Goal: Task Accomplishment & Management: Manage account settings

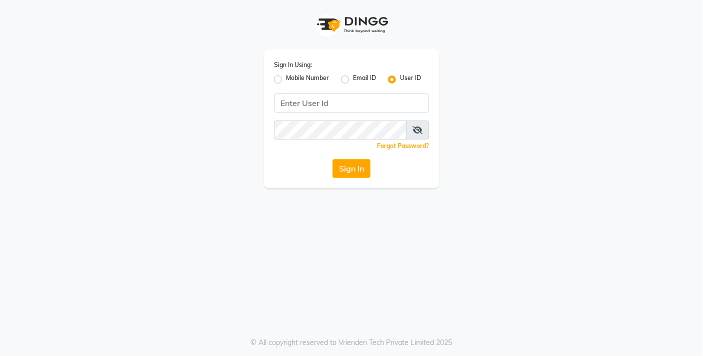
click at [286, 79] on label "Mobile Number" at bounding box center [307, 80] width 43 height 12
click at [286, 79] on input "Mobile Number" at bounding box center [289, 77] width 7 height 7
radio input "true"
radio input "false"
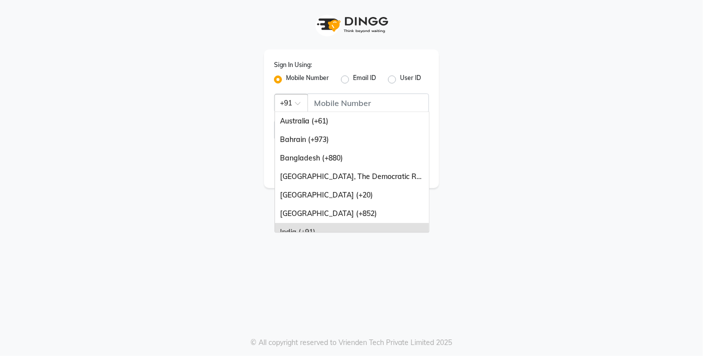
click at [287, 104] on div at bounding box center [291, 102] width 33 height 11
type input "7"
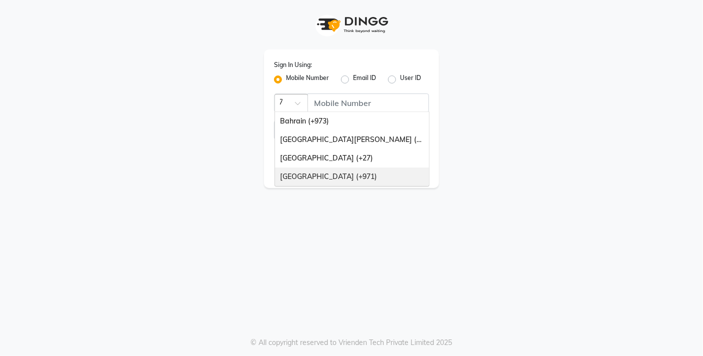
click at [313, 177] on div "[GEOGRAPHIC_DATA] (+971)" at bounding box center [352, 177] width 154 height 19
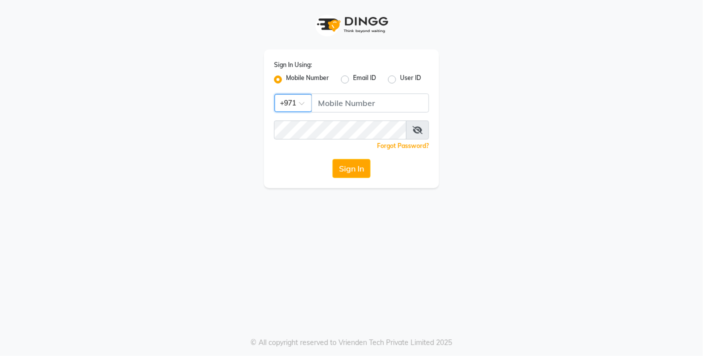
scroll to position [0, 0]
click at [340, 109] on input "Username" at bounding box center [371, 103] width 118 height 19
type input "522849246"
click at [324, 143] on div "Forgot Password?" at bounding box center [351, 146] width 155 height 11
click at [344, 162] on button "Sign In" at bounding box center [352, 168] width 38 height 19
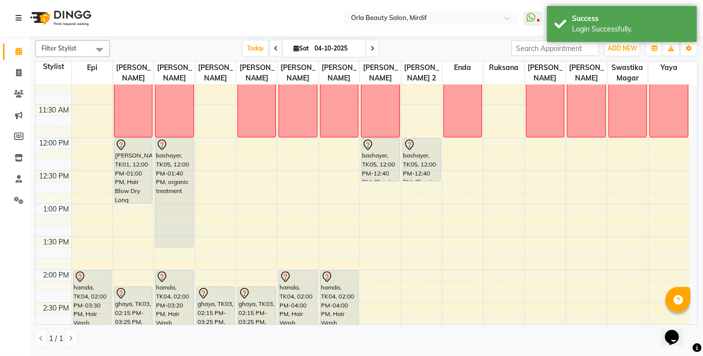
scroll to position [158, 0]
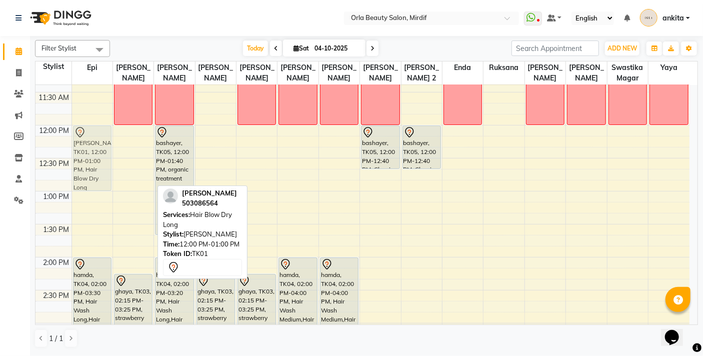
drag, startPoint x: 130, startPoint y: 148, endPoint x: 108, endPoint y: 147, distance: 22.0
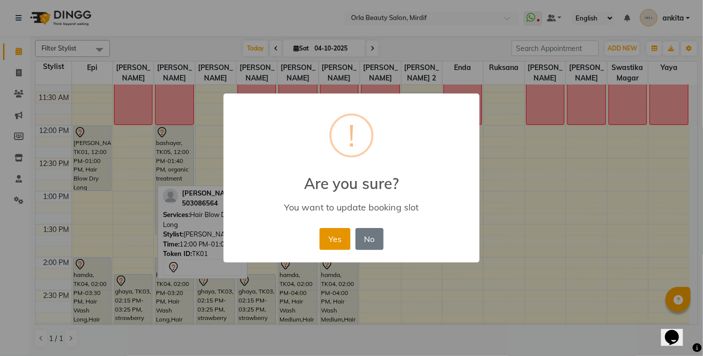
click at [333, 237] on button "Yes" at bounding box center [335, 239] width 31 height 22
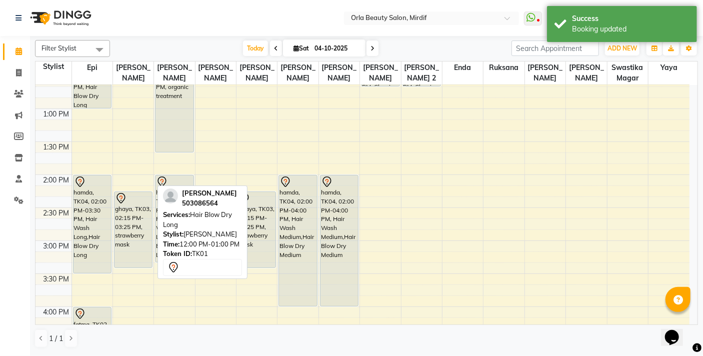
scroll to position [262, 0]
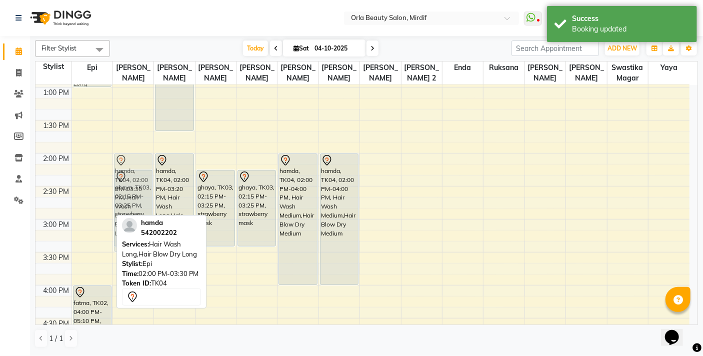
drag, startPoint x: 93, startPoint y: 156, endPoint x: 114, endPoint y: 156, distance: 21.5
click at [114, 156] on tr "[PERSON_NAME], TK01, 12:00 PM-01:00 PM, Hair Blow Dry Long hamda, TK04, 02:00 P…" at bounding box center [363, 285] width 654 height 924
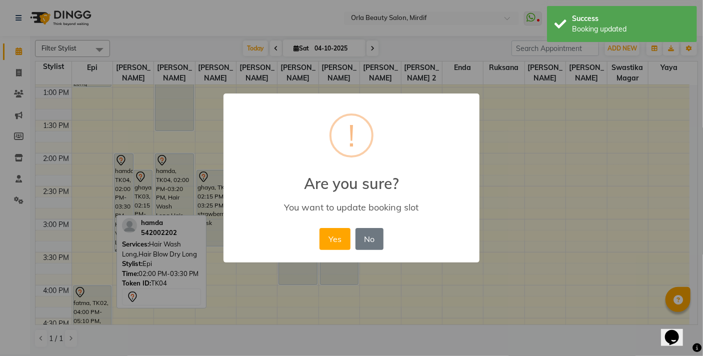
drag, startPoint x: 329, startPoint y: 233, endPoint x: 192, endPoint y: 210, distance: 138.9
click at [328, 233] on button "Yes" at bounding box center [335, 239] width 31 height 22
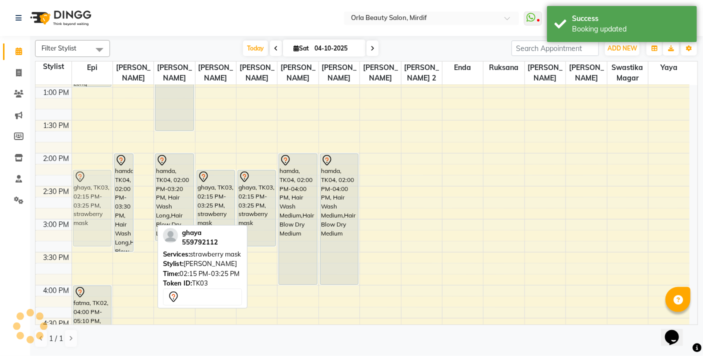
drag, startPoint x: 146, startPoint y: 192, endPoint x: 103, endPoint y: 191, distance: 42.5
click at [103, 191] on tr "[PERSON_NAME], TK01, 12:00 PM-01:00 PM, Hair Blow Dry Long fatma, TK02, 04:00 P…" at bounding box center [363, 285] width 654 height 924
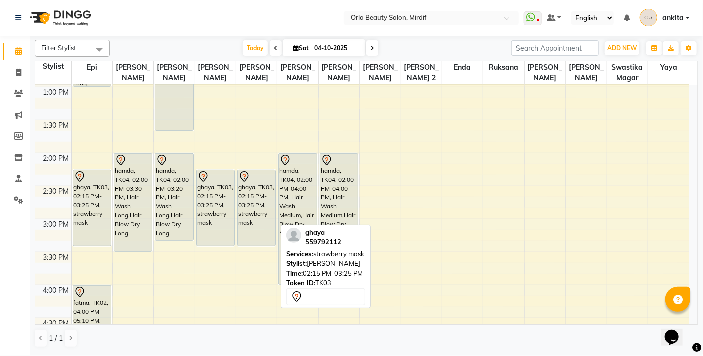
click at [244, 240] on div "ghaya, TK03, 02:15 PM-03:25 PM, strawberry mask" at bounding box center [257, 209] width 38 height 76
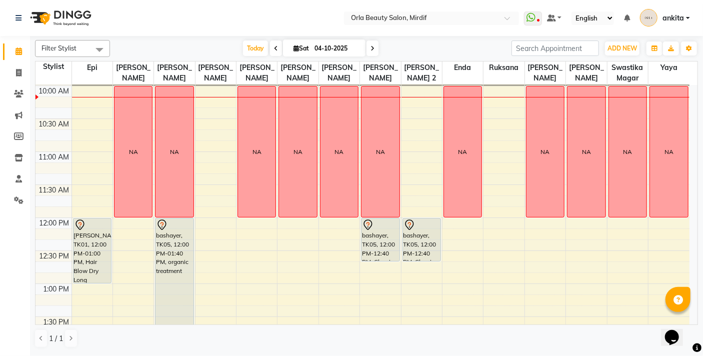
scroll to position [61, 0]
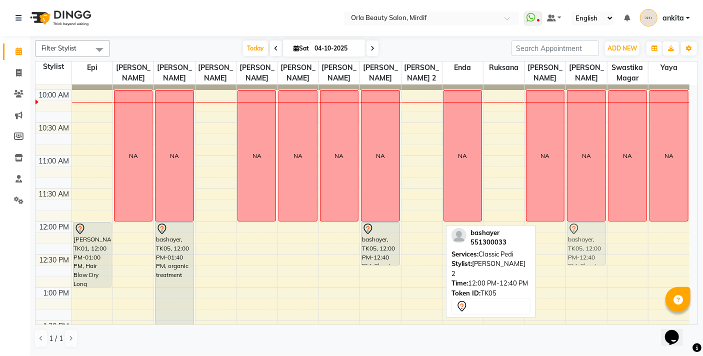
drag, startPoint x: 430, startPoint y: 234, endPoint x: 586, endPoint y: 235, distance: 156.0
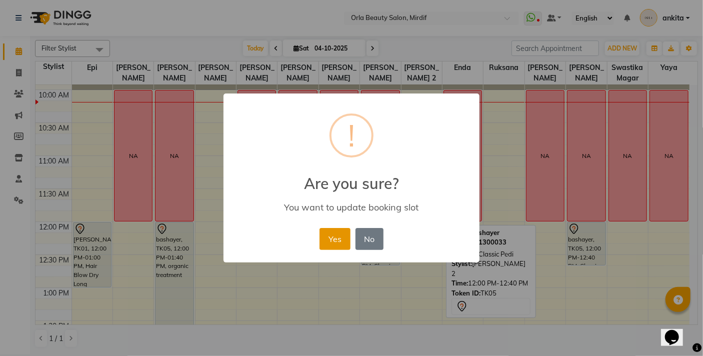
click at [329, 243] on button "Yes" at bounding box center [335, 239] width 31 height 22
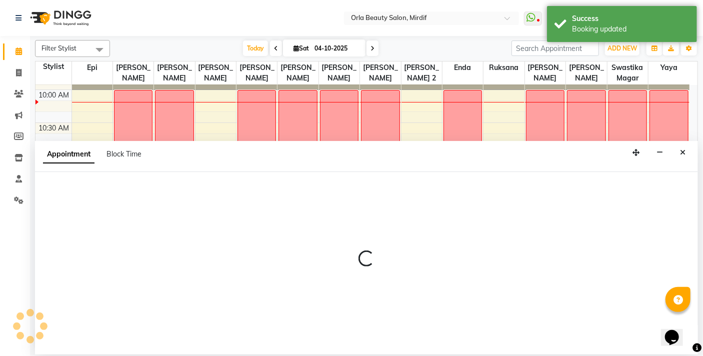
select select "49141"
select select "660"
select select "tentative"
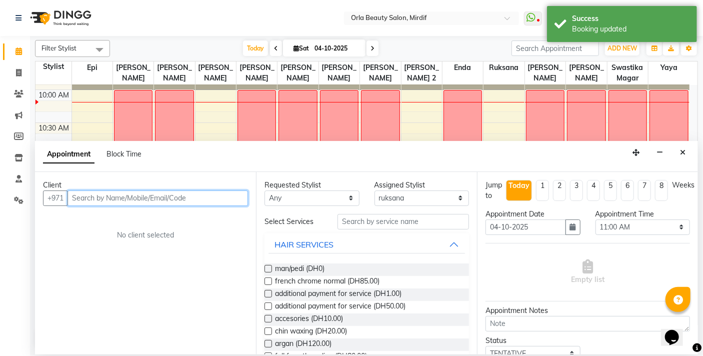
click at [101, 199] on input "text" at bounding box center [158, 199] width 181 height 16
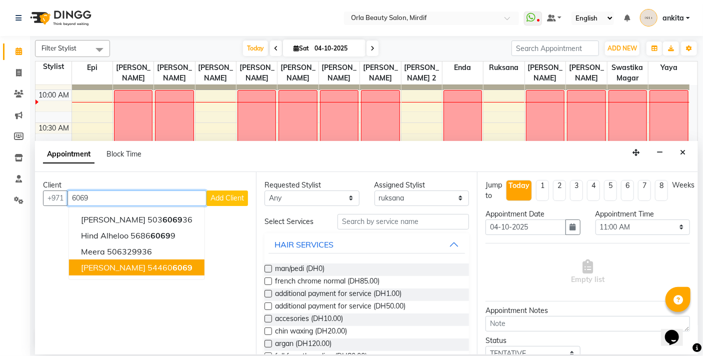
click at [146, 267] on span "[PERSON_NAME]" at bounding box center [113, 268] width 65 height 10
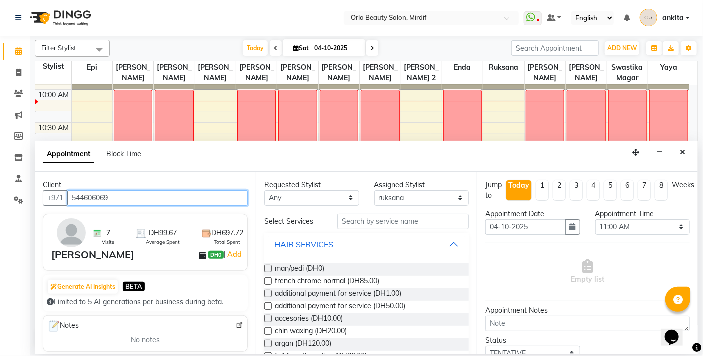
type input "544606069"
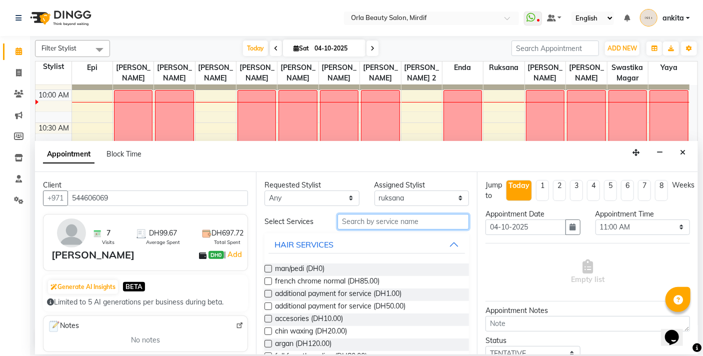
click at [358, 221] on input "text" at bounding box center [404, 222] width 132 height 16
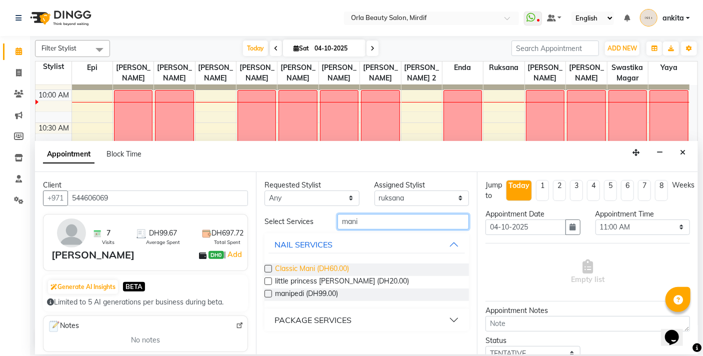
type input "mani"
click at [306, 265] on span "Classic Mani (DH60.00)" at bounding box center [312, 270] width 74 height 13
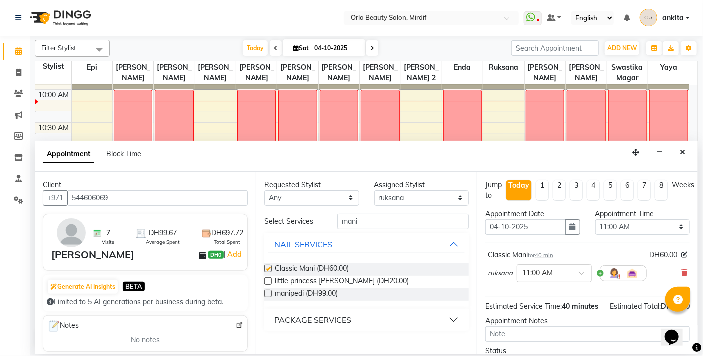
checkbox input "false"
click at [417, 191] on select "Select Enda Epi [PERSON_NAME] [PERSON_NAME] [PERSON_NAME] [PERSON_NAME] 2 [PERS…" at bounding box center [422, 199] width 95 height 16
select select "33284"
click at [375, 191] on select "Select Enda Epi [PERSON_NAME] [PERSON_NAME] [PERSON_NAME] [PERSON_NAME] 2 [PERS…" at bounding box center [422, 199] width 95 height 16
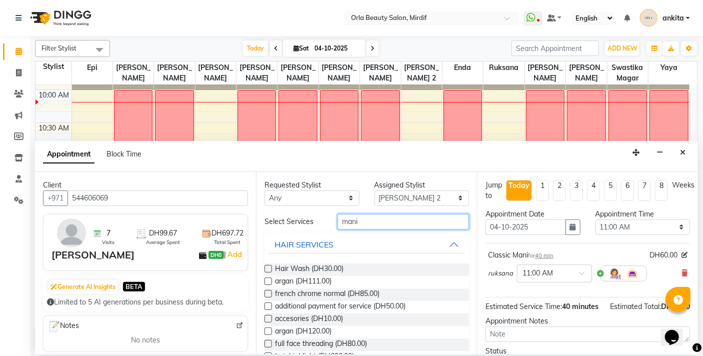
click at [378, 229] on input "mani" at bounding box center [404, 222] width 132 height 16
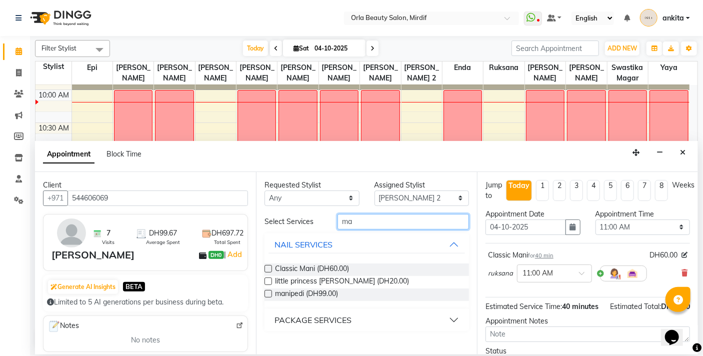
type input "m"
type input "pedi"
click at [297, 265] on span "Classic Pedi (DH80.00)" at bounding box center [311, 270] width 73 height 13
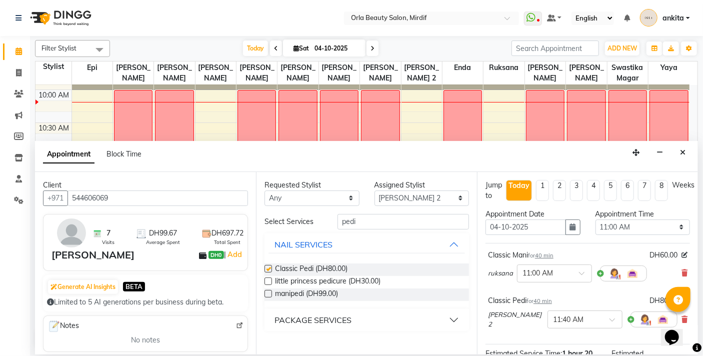
checkbox input "false"
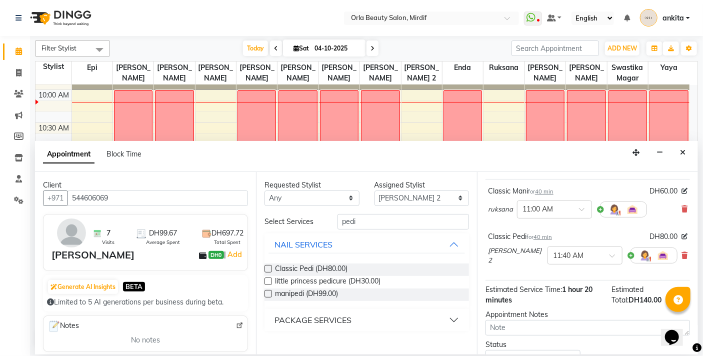
scroll to position [92, 0]
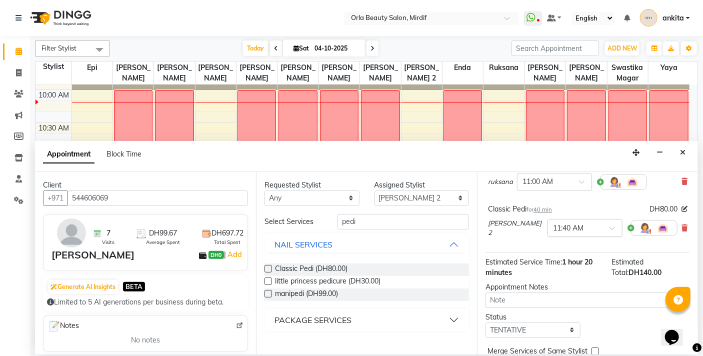
click at [610, 228] on span at bounding box center [616, 231] width 13 height 11
click at [548, 309] on div "11:00 AM" at bounding box center [585, 306] width 74 height 19
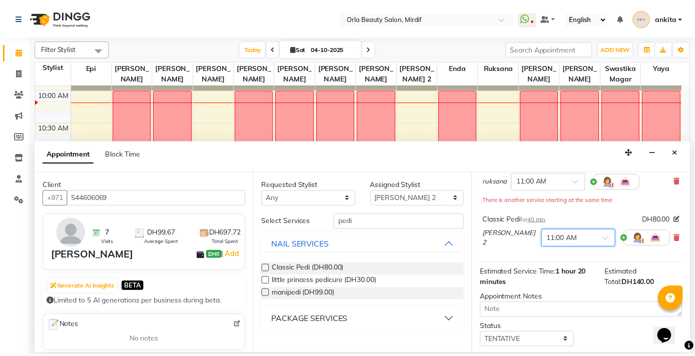
scroll to position [146, 0]
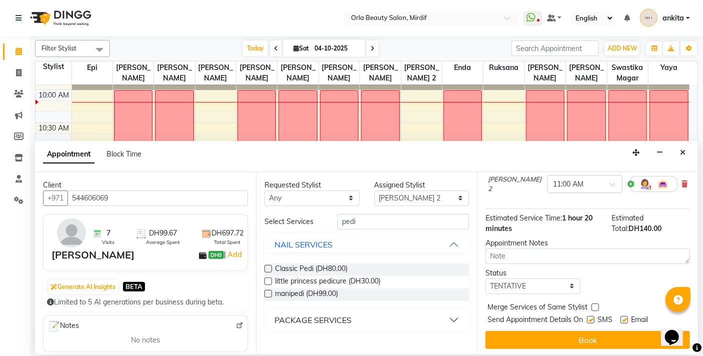
click at [596, 305] on label at bounding box center [596, 308] width 8 height 8
click at [596, 305] on input "checkbox" at bounding box center [595, 308] width 7 height 7
checkbox input "true"
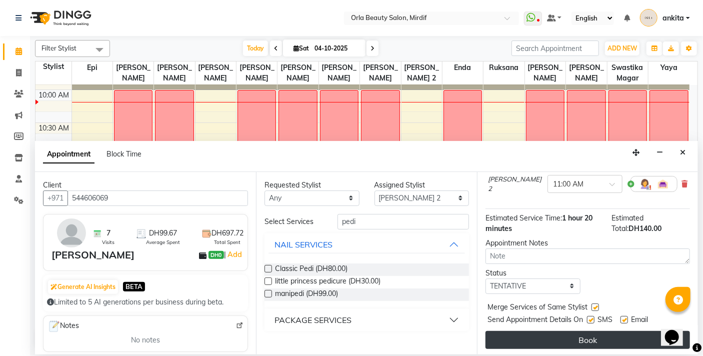
click at [599, 341] on button "Book" at bounding box center [588, 340] width 205 height 18
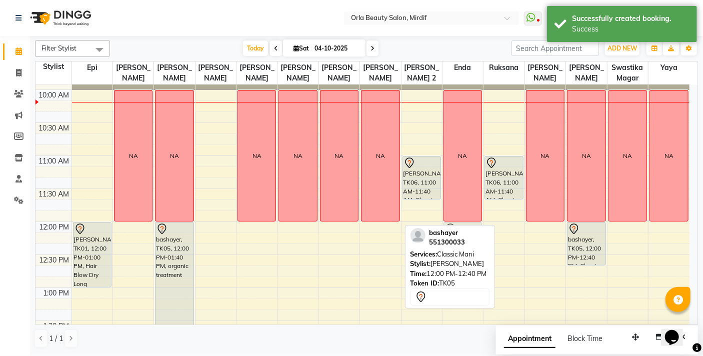
drag, startPoint x: 389, startPoint y: 237, endPoint x: 478, endPoint y: 237, distance: 89.0
click at [478, 237] on div "Filter Stylist Select All Epi kareema Manju [PERSON_NAME] [PERSON_NAME] [PERSON…" at bounding box center [366, 194] width 663 height 316
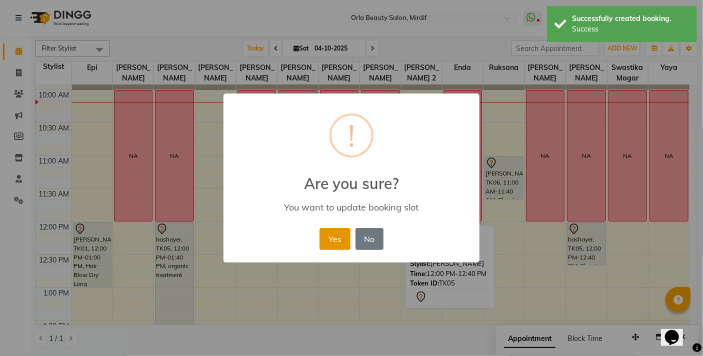
click at [322, 239] on button "Yes" at bounding box center [335, 239] width 31 height 22
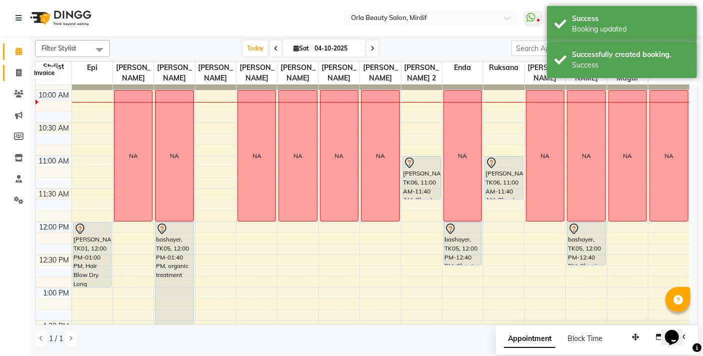
click at [17, 70] on icon at bounding box center [19, 73] width 6 height 8
select select "service"
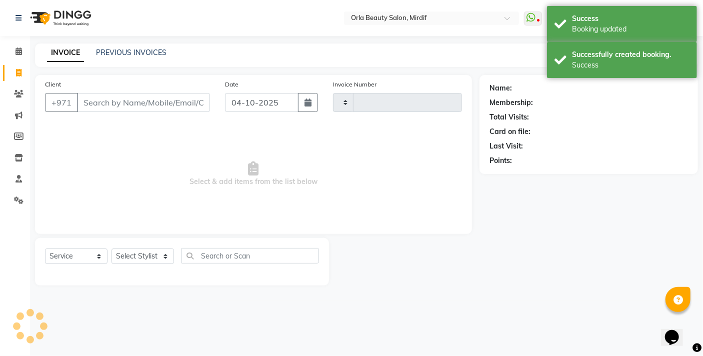
type input "6267"
select select "5053"
click at [104, 55] on link "PREVIOUS INVOICES" at bounding box center [131, 52] width 71 height 9
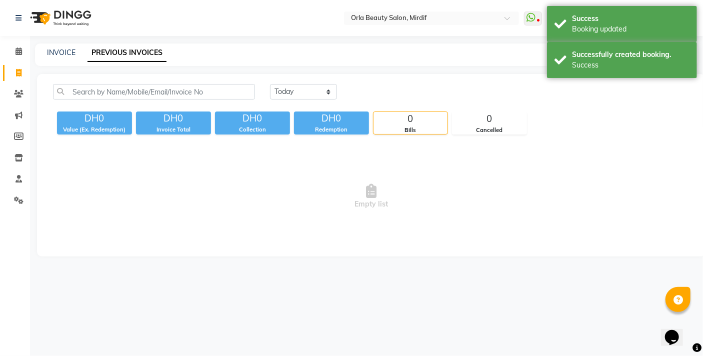
click at [301, 83] on div "[DATE] [DATE] Custom Range DH0 Value (Ex. Redemption) DH0 Invoice Total DH0 Col…" at bounding box center [371, 165] width 669 height 183
click at [300, 88] on select "[DATE] [DATE] Custom Range" at bounding box center [303, 92] width 67 height 16
select select "yesterday"
click at [270, 84] on select "[DATE] [DATE] Custom Range" at bounding box center [303, 92] width 67 height 16
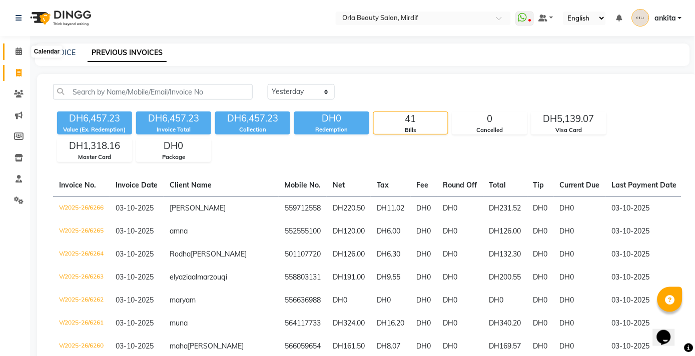
click at [21, 53] on icon at bounding box center [19, 52] width 7 height 8
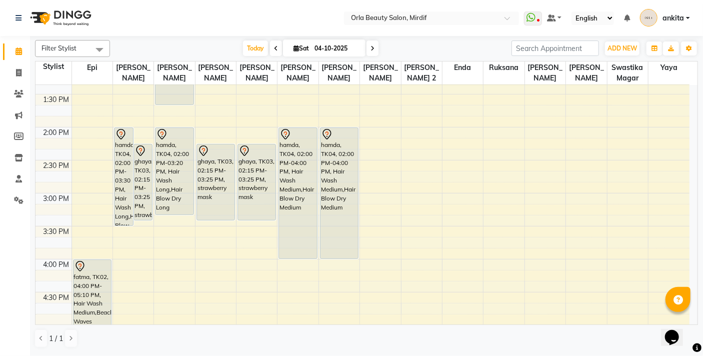
scroll to position [348, 0]
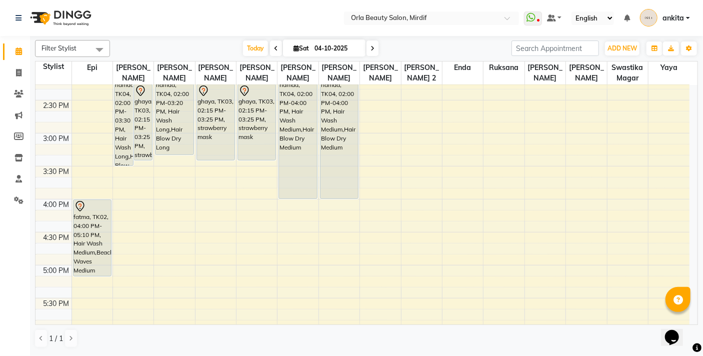
click at [270, 51] on span at bounding box center [276, 49] width 12 height 16
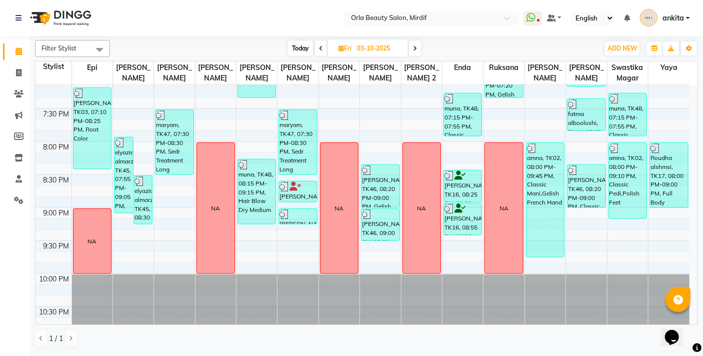
scroll to position [674, 0]
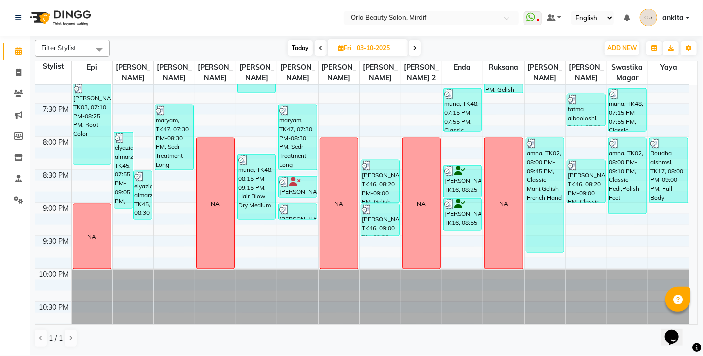
click at [303, 49] on span "Today" at bounding box center [300, 49] width 25 height 16
type input "04-10-2025"
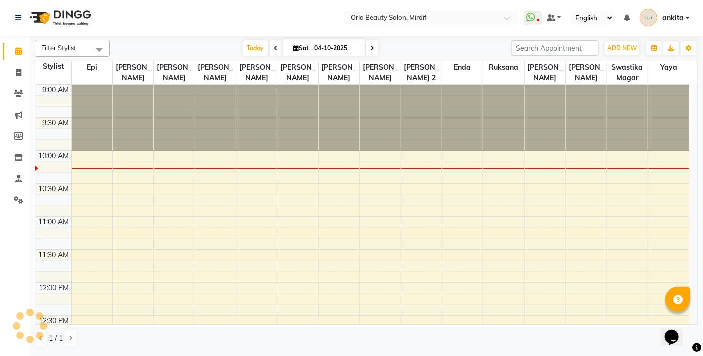
scroll to position [66, 0]
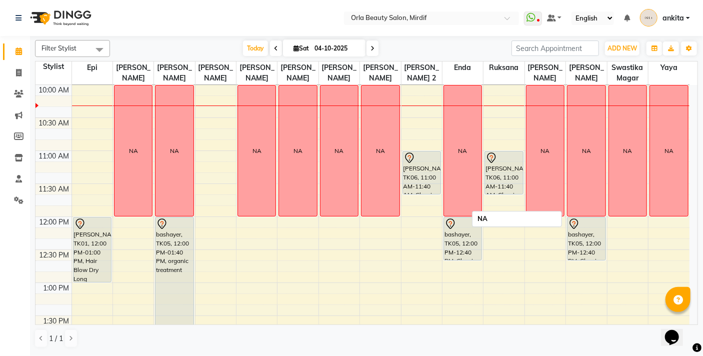
click at [570, 137] on div "NA" at bounding box center [587, 151] width 38 height 131
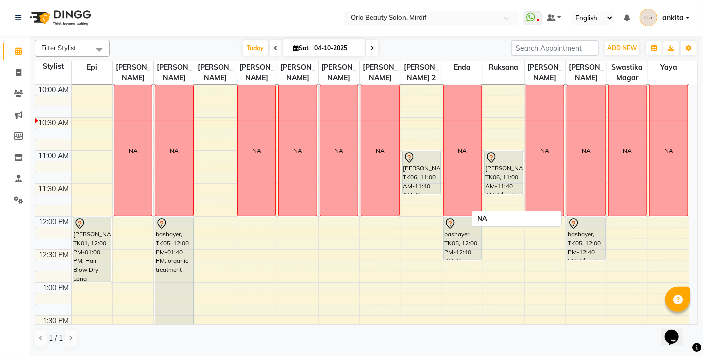
click at [570, 137] on div "NA" at bounding box center [587, 151] width 38 height 131
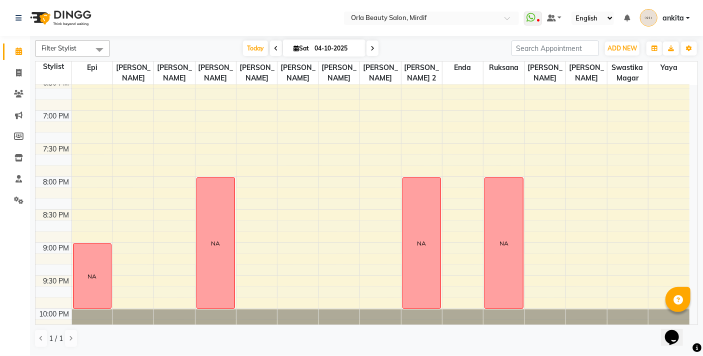
scroll to position [630, 0]
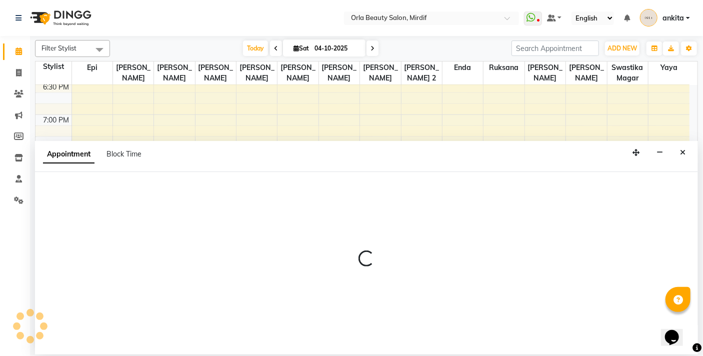
select select "54419"
select select "1200"
select select "tentative"
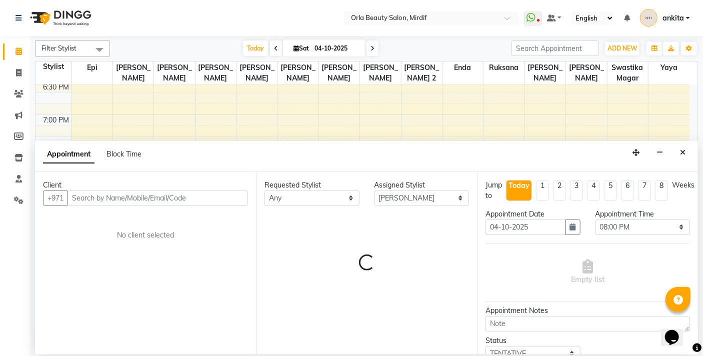
click at [155, 198] on input "text" at bounding box center [158, 199] width 181 height 16
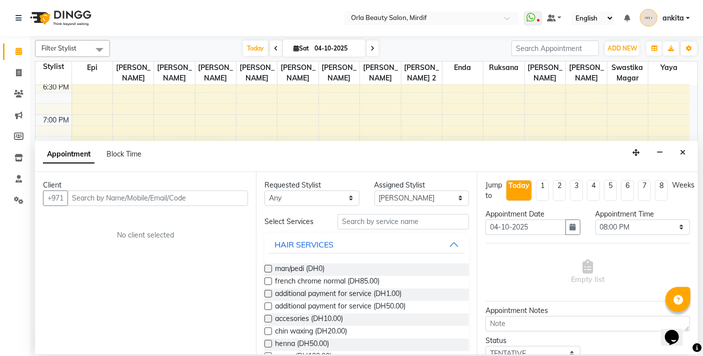
type input "7"
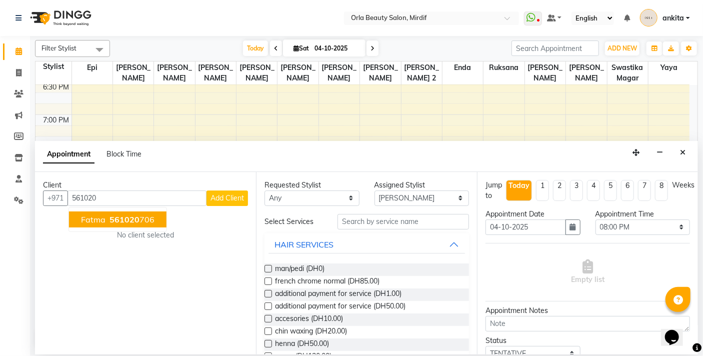
click at [141, 221] on ngb-highlight "561020 706" at bounding box center [131, 220] width 47 height 10
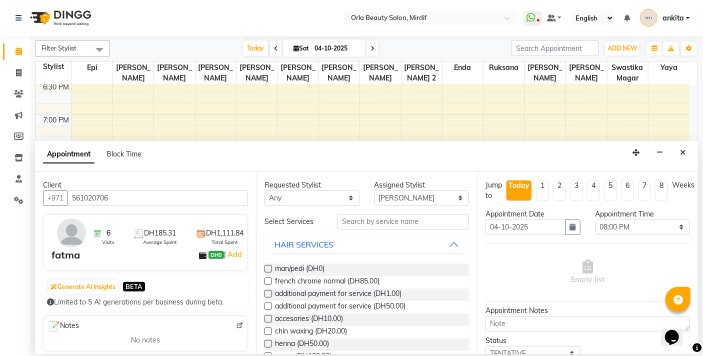
type input "561020706"
click at [354, 222] on input "text" at bounding box center [404, 222] width 132 height 16
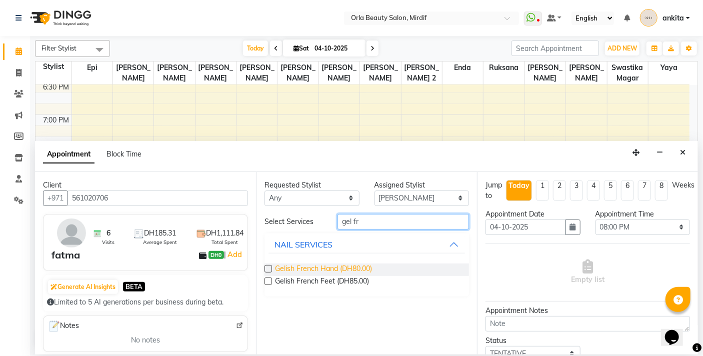
type input "gel fr"
click at [309, 268] on span "Gelish French Hand (DH80.00)" at bounding box center [323, 270] width 97 height 13
checkbox input "false"
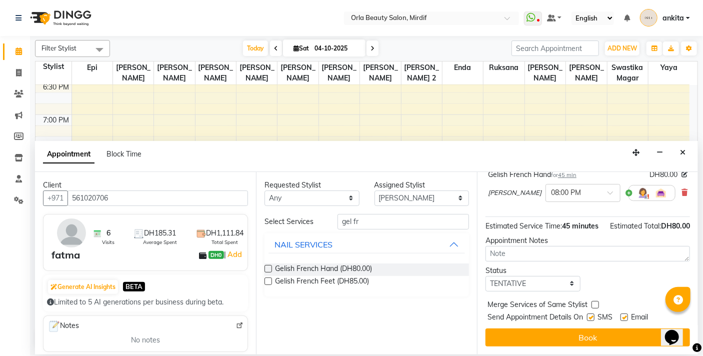
scroll to position [91, 0]
click at [592, 304] on label at bounding box center [596, 305] width 8 height 8
click at [592, 304] on input "checkbox" at bounding box center [595, 306] width 7 height 7
checkbox input "true"
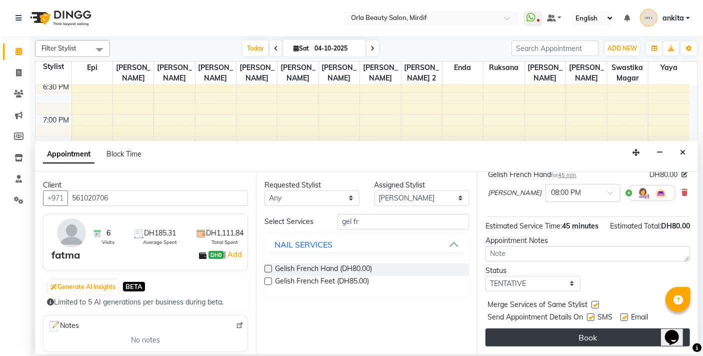
click at [595, 338] on button "Book" at bounding box center [588, 338] width 205 height 18
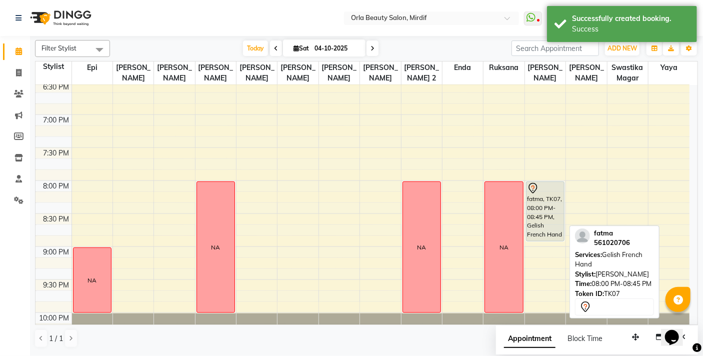
drag, startPoint x: 550, startPoint y: 228, endPoint x: 546, endPoint y: 243, distance: 16.1
